Goal: Check status

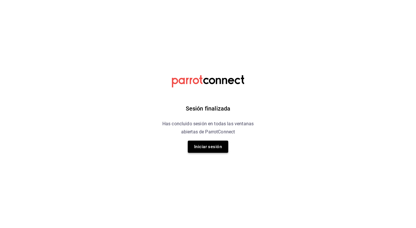
click at [215, 146] on button "Iniciar sesión" at bounding box center [208, 146] width 40 height 12
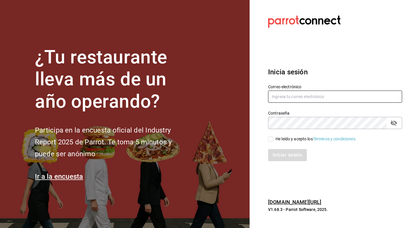
click at [287, 99] on input "text" at bounding box center [335, 96] width 134 height 12
type input "andreagarzaruiz91@gmail.com"
click at [271, 138] on input "He leído y acepto los Términos y condiciones." at bounding box center [270, 138] width 5 height 5
checkbox input "true"
click at [285, 152] on button "Iniciar sesión" at bounding box center [287, 155] width 39 height 12
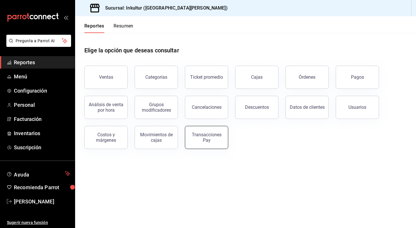
click at [208, 138] on div "Transacciones Pay" at bounding box center [207, 137] width 36 height 11
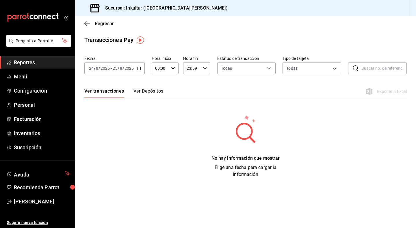
click at [150, 91] on button "Ver Depósitos" at bounding box center [148, 93] width 30 height 10
